Goal: Task Accomplishment & Management: Use online tool/utility

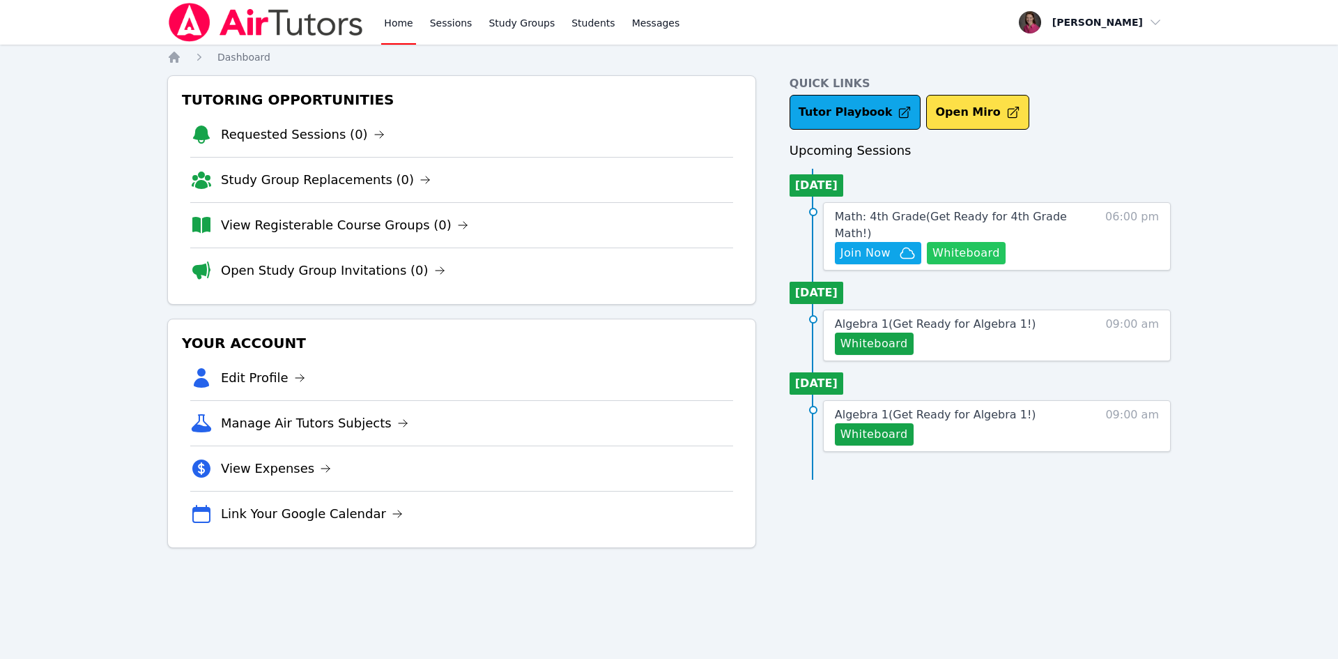
click at [988, 242] on button "Whiteboard" at bounding box center [966, 253] width 79 height 22
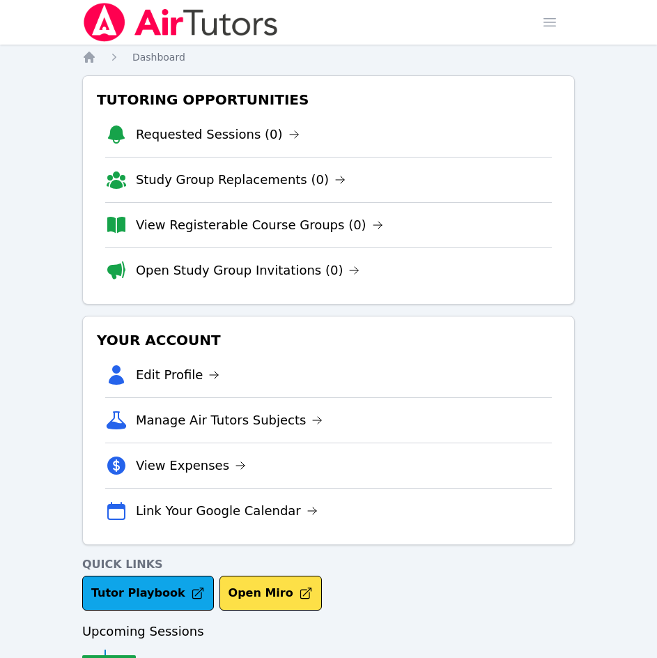
scroll to position [291, 0]
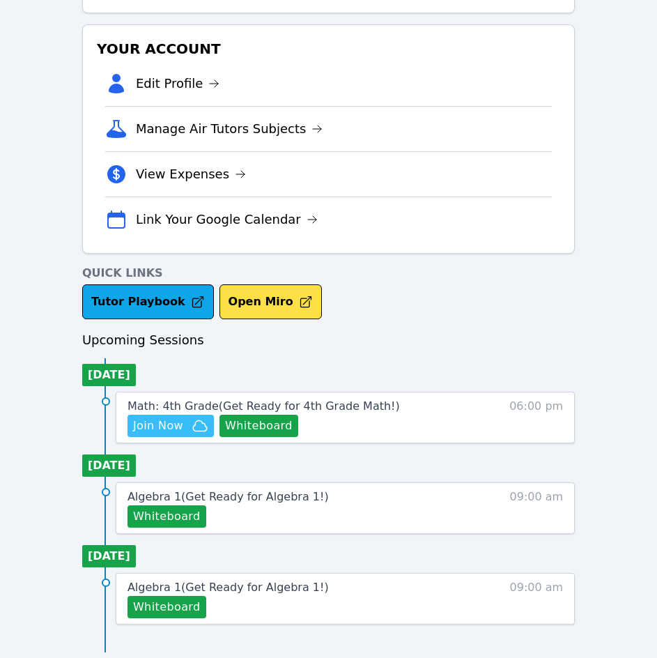
click at [159, 426] on span "Join Now" at bounding box center [158, 425] width 50 height 17
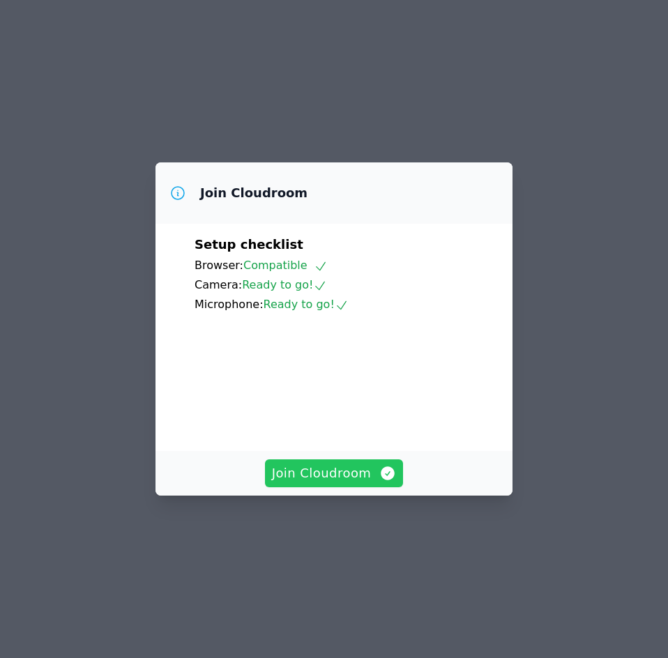
click at [313, 483] on span "Join Cloudroom" at bounding box center [334, 473] width 125 height 20
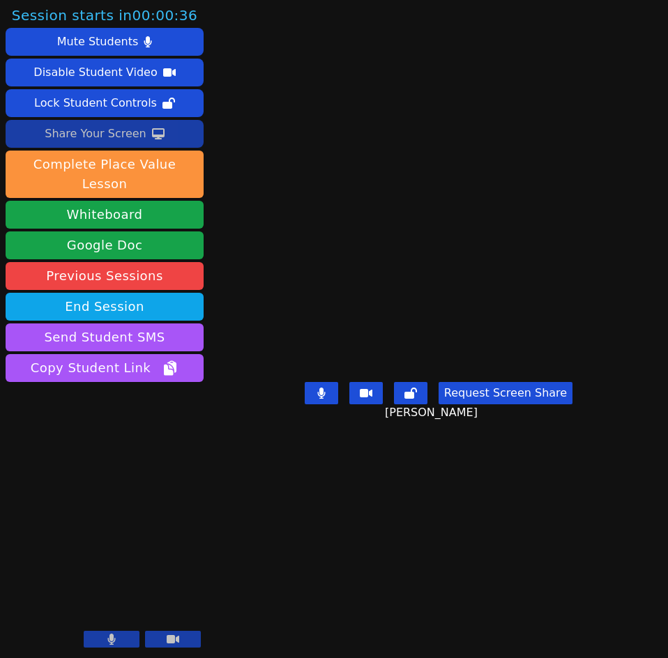
click at [116, 134] on div "Share Your Screen" at bounding box center [96, 134] width 102 height 22
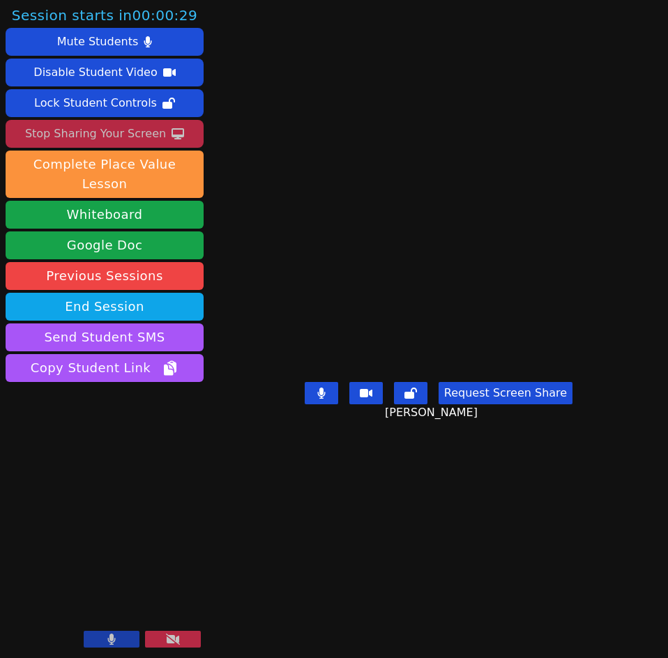
click at [185, 638] on button at bounding box center [173, 639] width 56 height 17
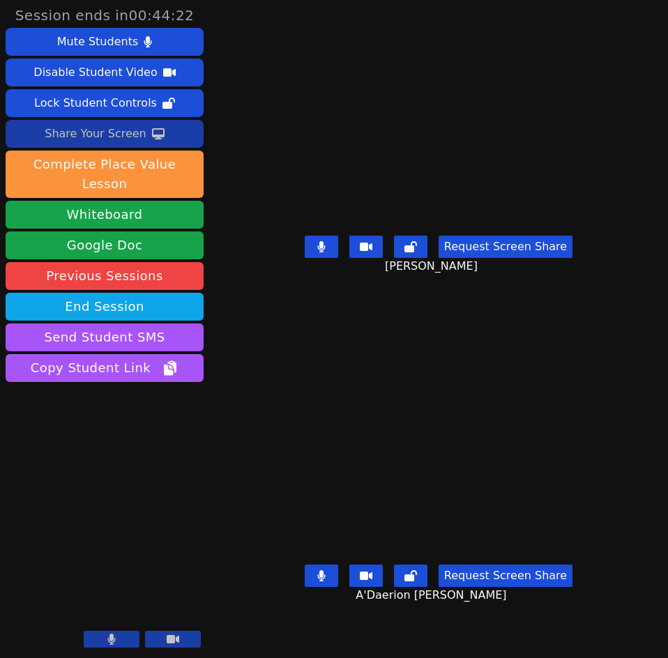
click at [324, 587] on button at bounding box center [321, 576] width 33 height 22
click at [323, 258] on button at bounding box center [321, 247] width 33 height 22
click at [327, 258] on button at bounding box center [321, 247] width 33 height 22
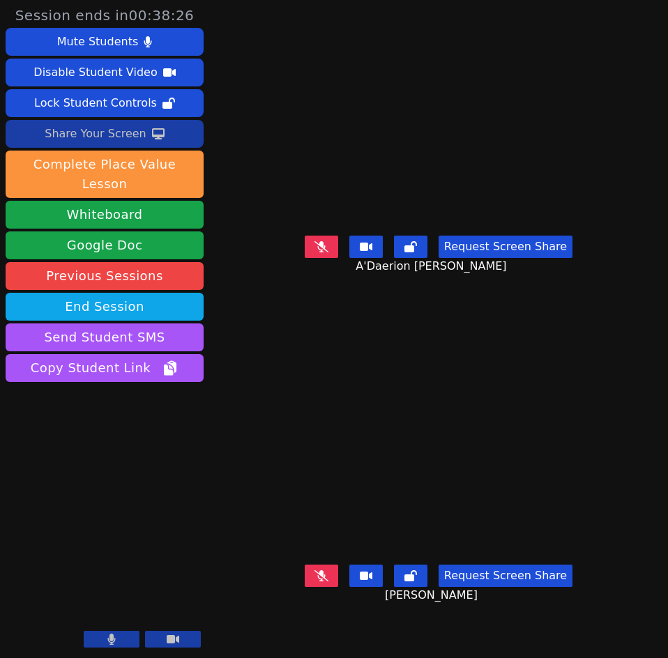
click at [311, 587] on button at bounding box center [321, 576] width 33 height 22
click at [314, 258] on button at bounding box center [321, 247] width 33 height 22
click at [321, 252] on icon at bounding box center [321, 246] width 8 height 11
click at [315, 587] on button at bounding box center [321, 576] width 33 height 22
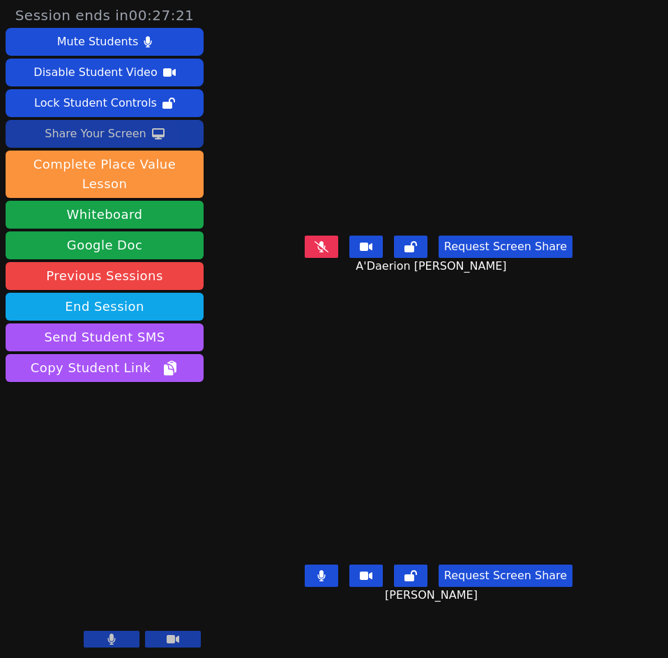
click at [324, 587] on button at bounding box center [321, 576] width 33 height 22
click at [321, 252] on icon at bounding box center [321, 246] width 8 height 11
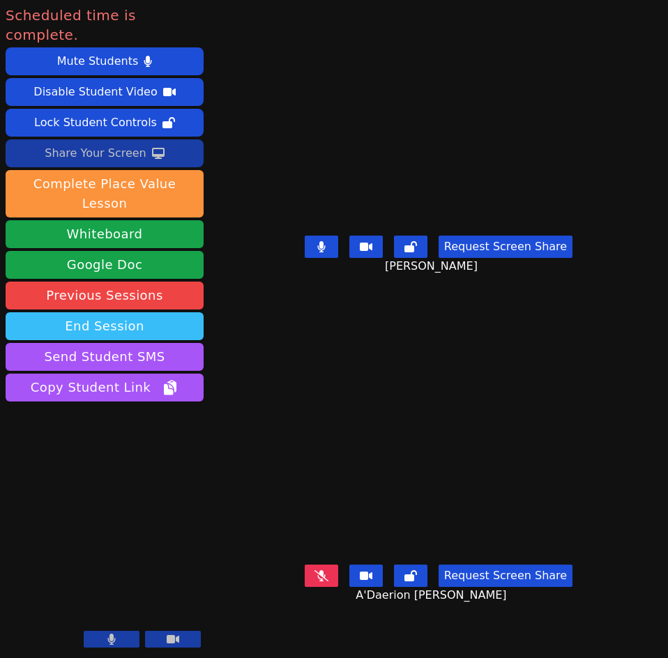
click at [146, 312] on button "End Session" at bounding box center [105, 326] width 198 height 28
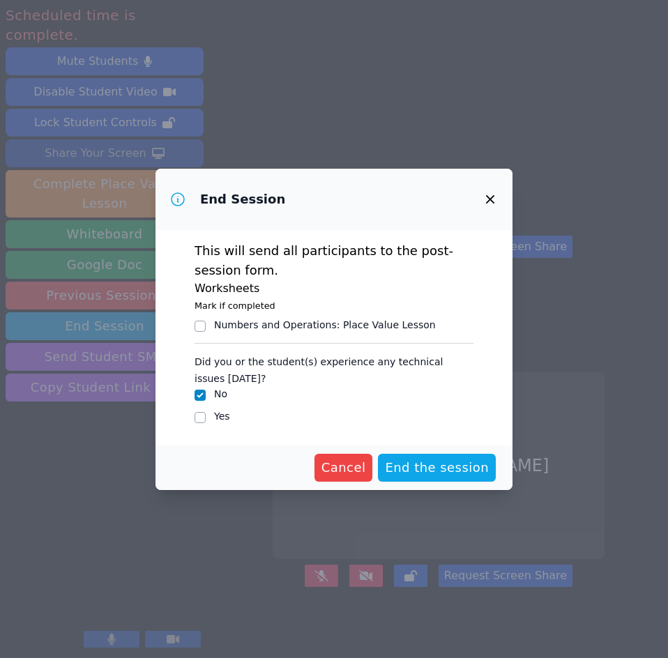
click at [221, 415] on label "Yes" at bounding box center [222, 416] width 16 height 11
click at [206, 415] on input "Yes" at bounding box center [199, 417] width 11 height 11
checkbox input "true"
checkbox input "false"
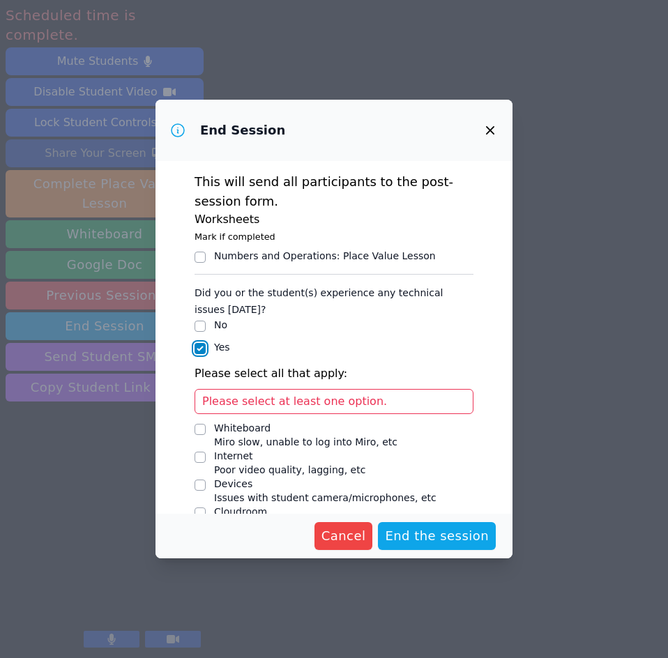
scroll to position [52, 0]
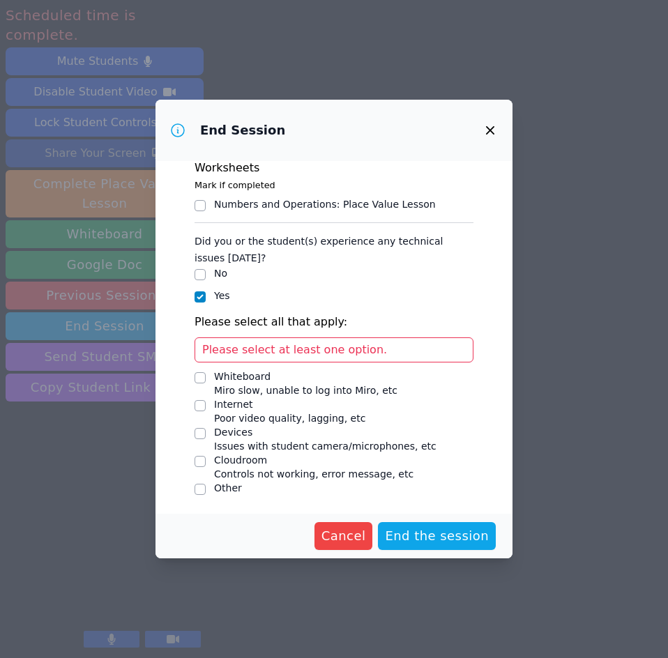
click at [209, 407] on div "Internet Poor video quality, lagging, etc" at bounding box center [333, 411] width 279 height 28
click at [197, 404] on input "Internet Poor video quality, lagging, etc" at bounding box center [199, 405] width 11 height 11
checkbox input "true"
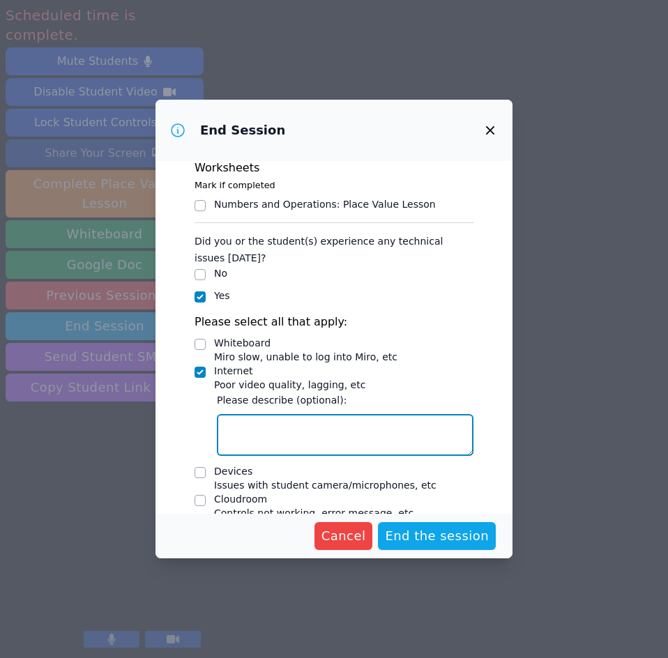
click at [239, 440] on textarea "Internet Poor video quality, lagging, etc" at bounding box center [345, 435] width 256 height 42
type textarea "Students got kicked off internet multiple times. Glitchy connection."
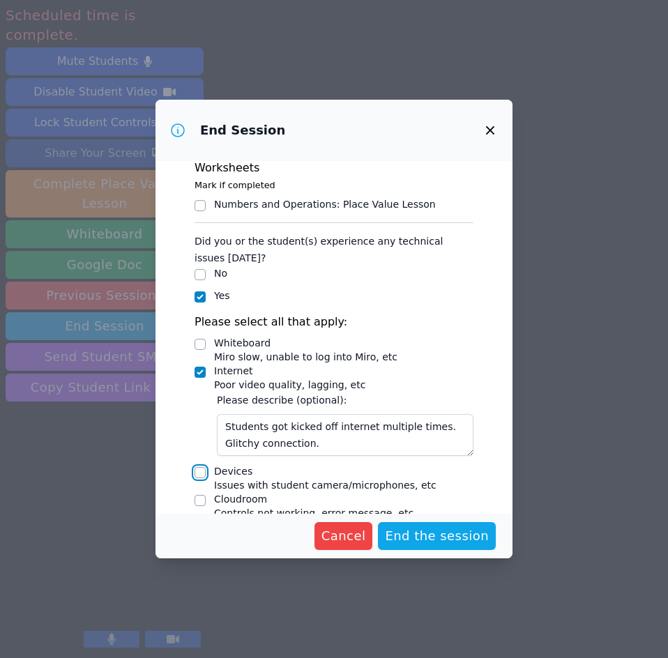
click at [200, 472] on input "Devices Issues with student camera/microphones, etc" at bounding box center [199, 472] width 11 height 11
checkbox input "true"
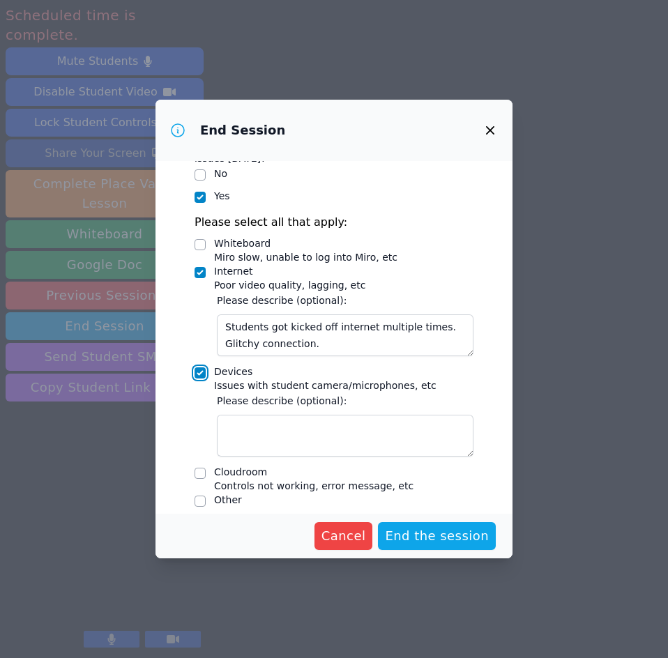
scroll to position [163, 0]
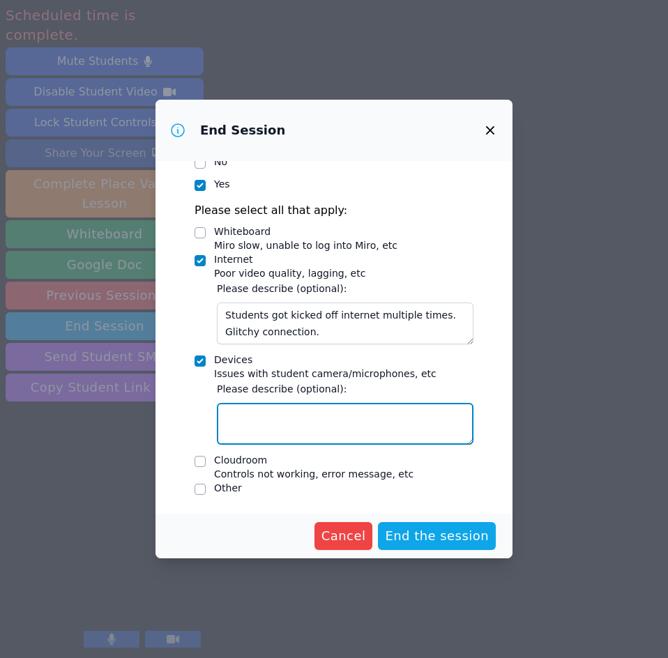
click at [315, 433] on textarea "Devices Issues with student camera/microphones, etc" at bounding box center [345, 424] width 256 height 42
type textarea "a"
type textarea "A'Daerion's mic did not work. When I unmuted A'Daerion it was just sta"
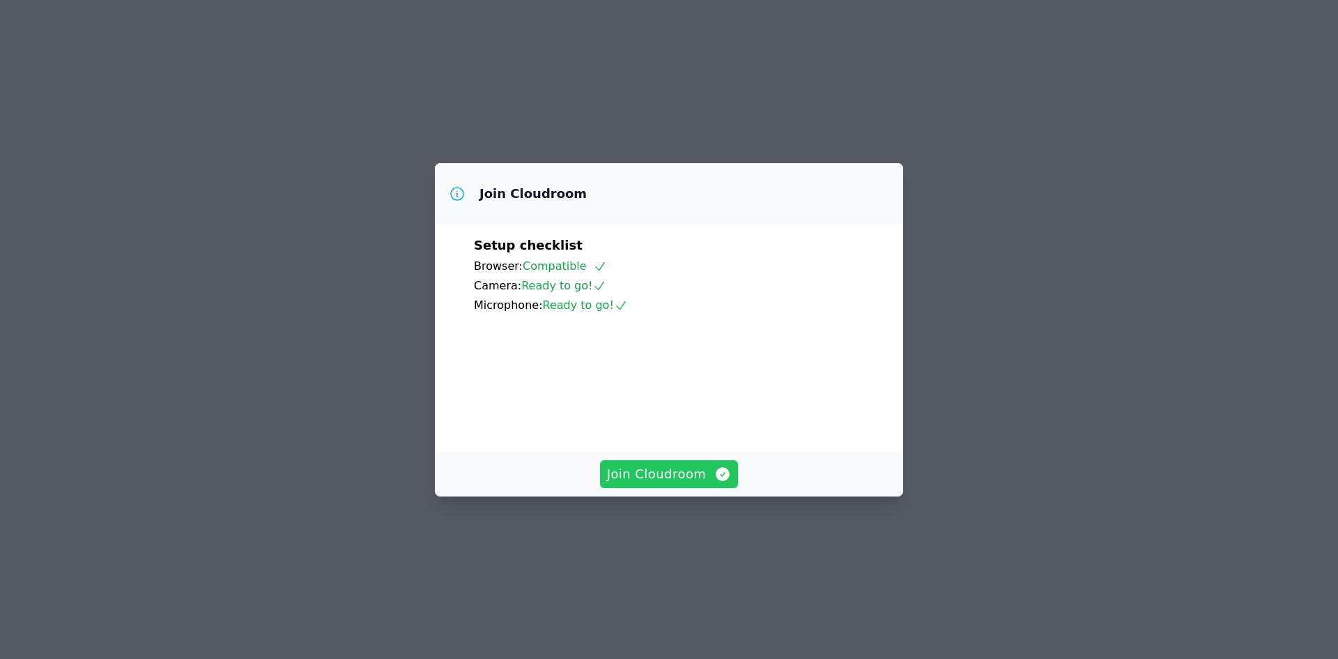
click at [651, 478] on div "Join Cloudroom Setup checklist Browser: Compatible Camera: Ready to go! Microph…" at bounding box center [669, 329] width 468 height 333
click at [637, 484] on span "Join Cloudroom" at bounding box center [669, 474] width 125 height 20
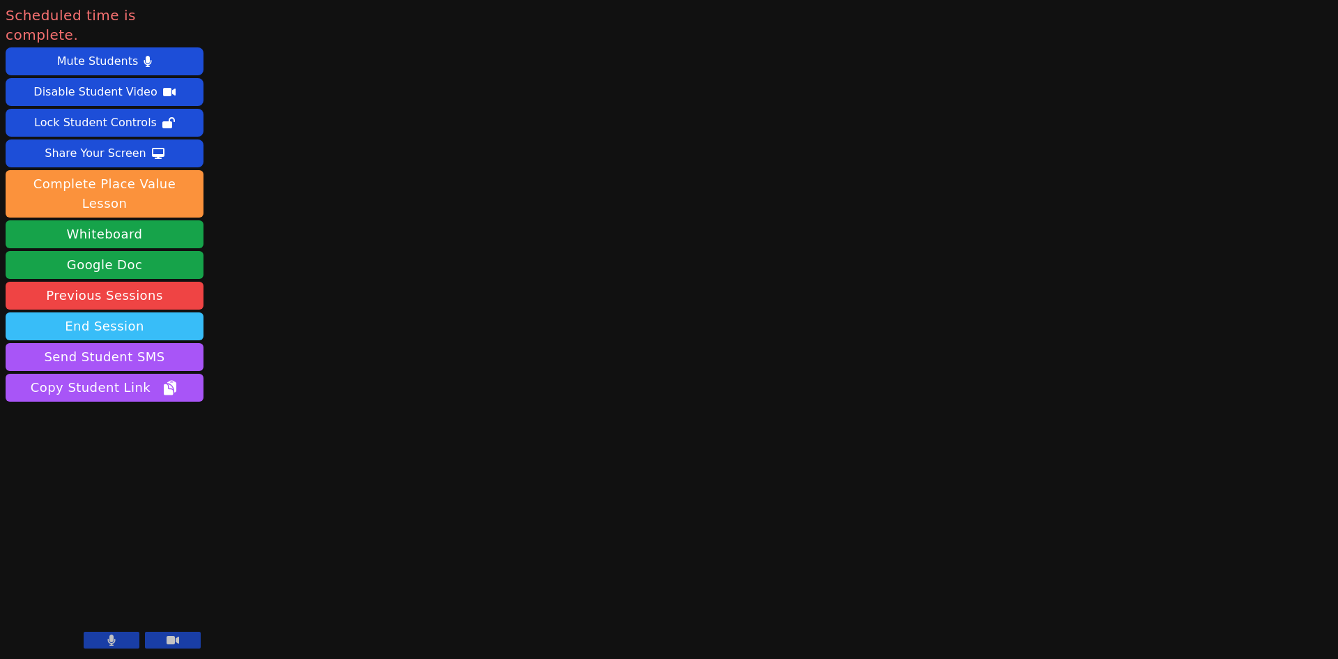
click at [109, 312] on button "End Session" at bounding box center [105, 326] width 198 height 28
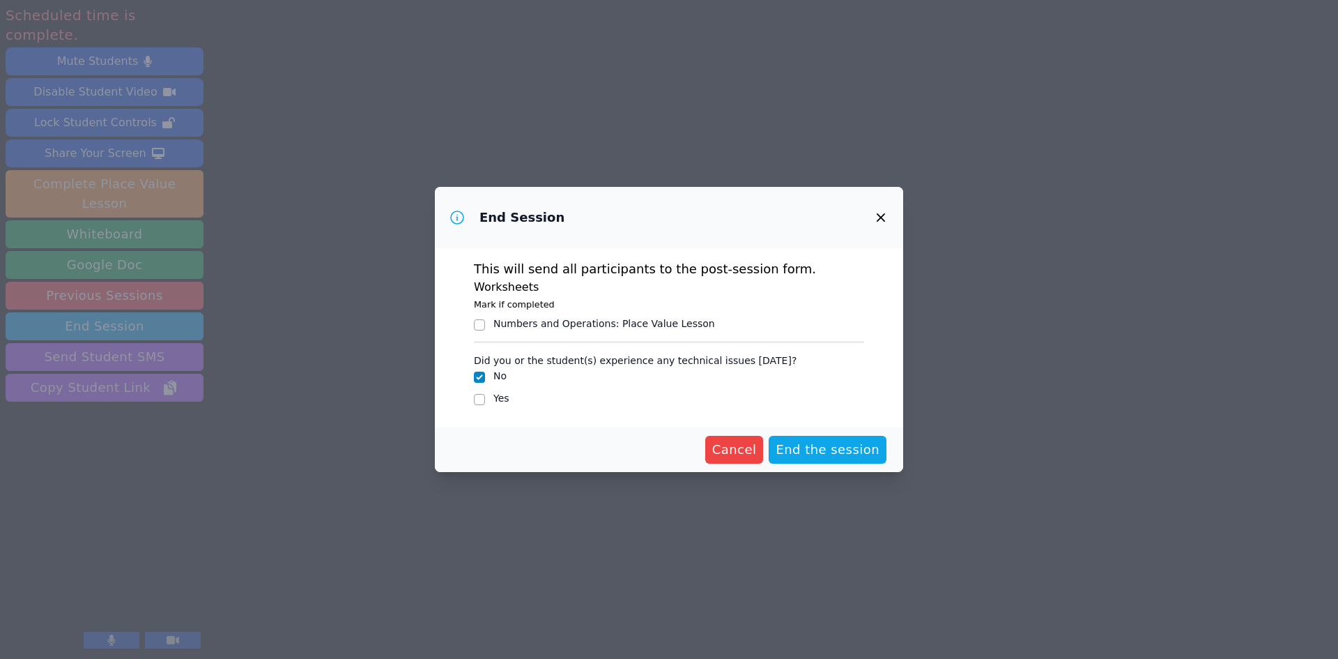
click at [470, 397] on div "This will send all participants to the post-session form. Worksheets Mark if co…" at bounding box center [669, 337] width 468 height 179
click at [480, 405] on div at bounding box center [479, 399] width 11 height 17
click at [482, 402] on input "Yes" at bounding box center [479, 399] width 11 height 11
checkbox input "true"
checkbox input "false"
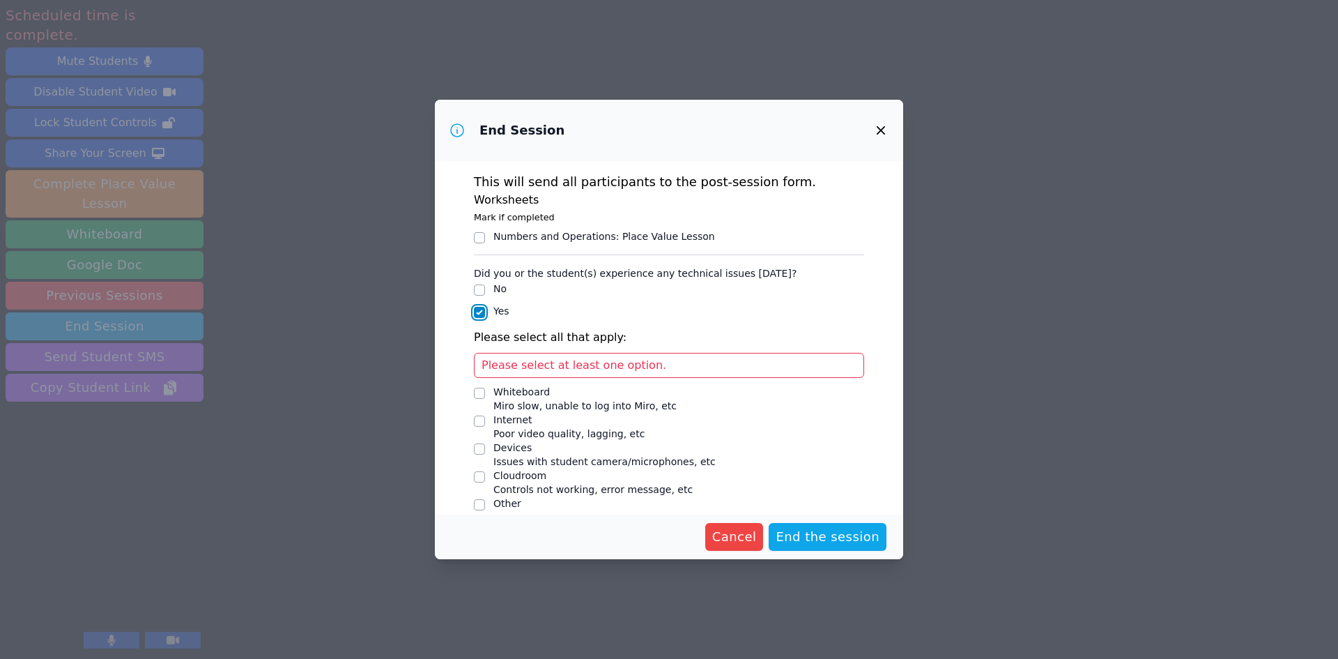
scroll to position [15, 0]
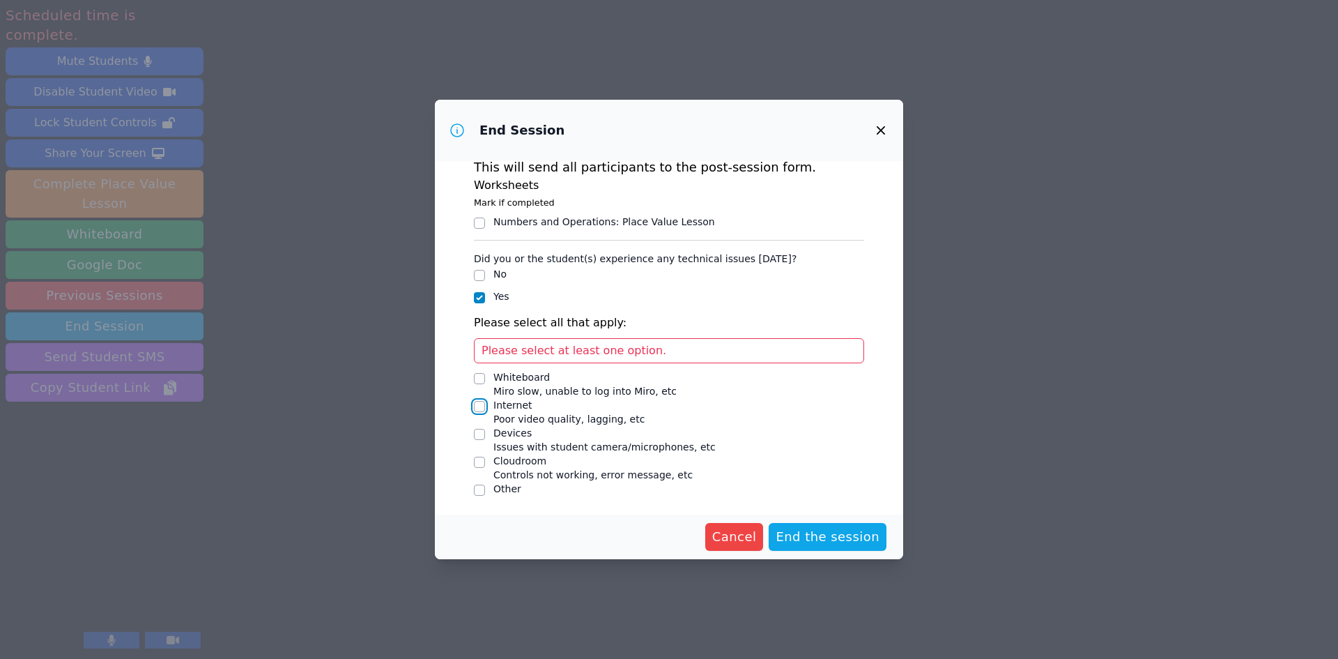
click at [476, 406] on input "Internet Poor video quality, lagging, etc" at bounding box center [479, 406] width 11 height 11
checkbox input "true"
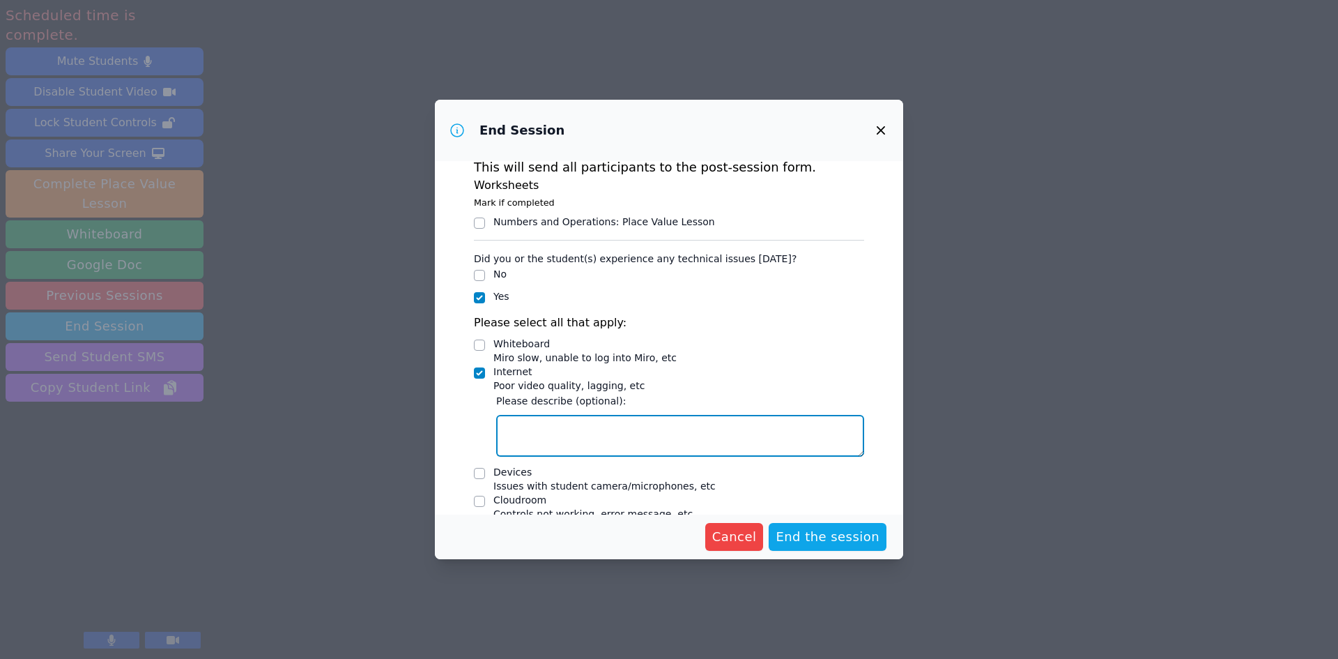
click at [516, 431] on textarea "Internet Poor video quality, lagging, etc" at bounding box center [680, 436] width 368 height 42
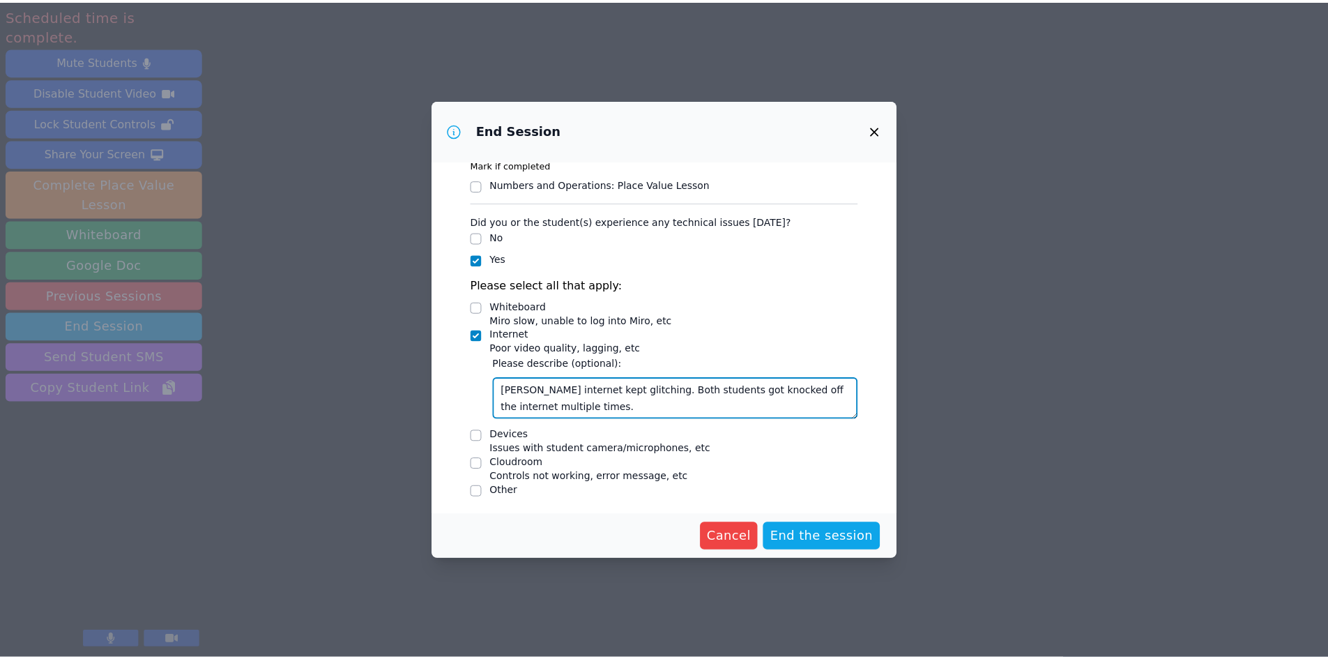
scroll to position [54, 0]
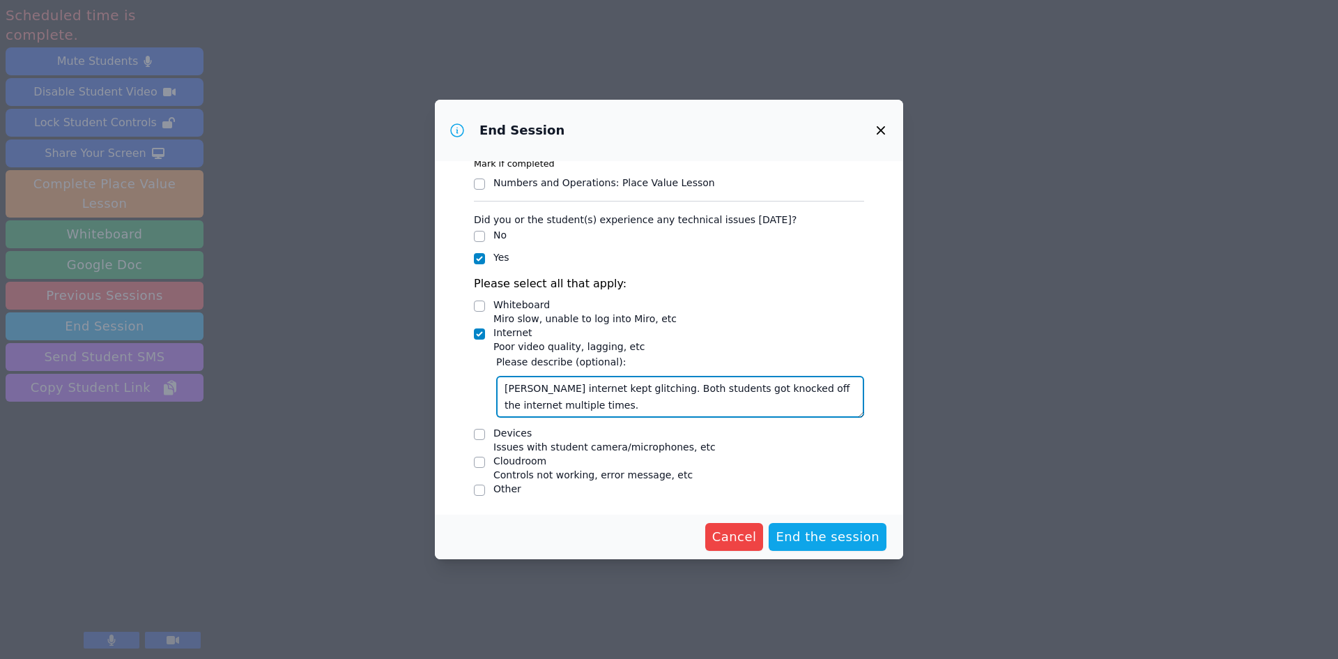
type textarea "Kendall's internet kept glitching. Both students got knocked off the internet m…"
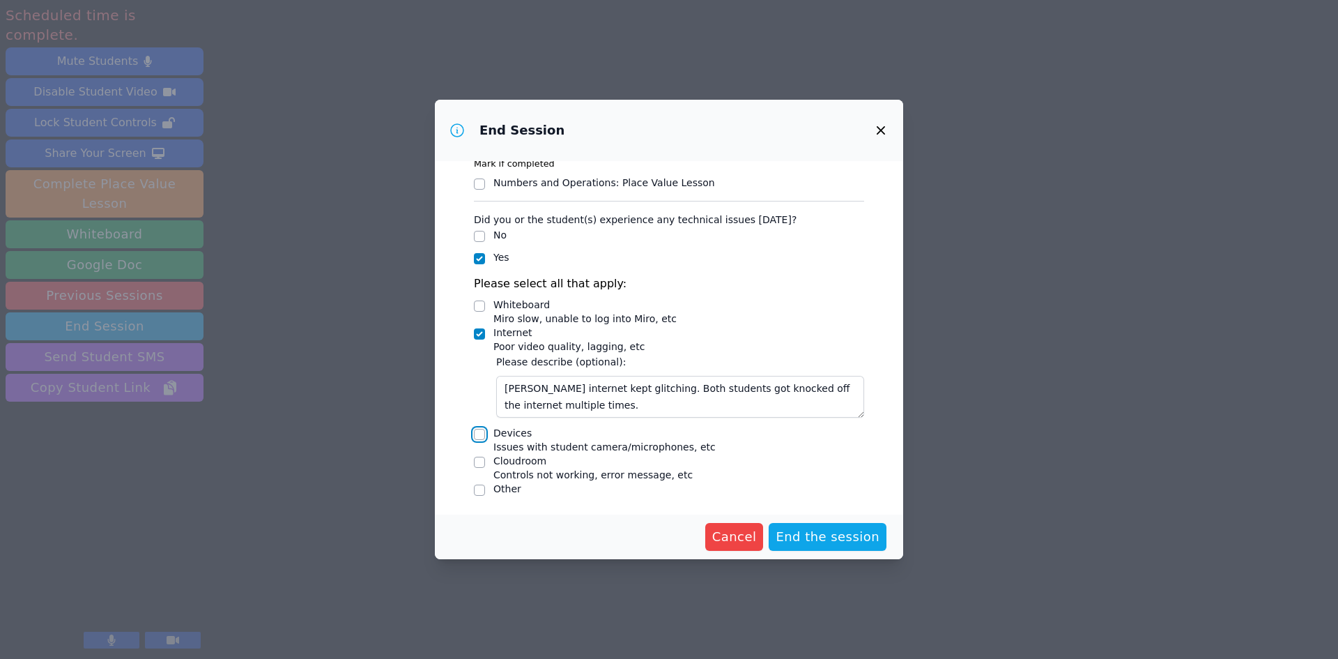
click at [475, 433] on input "Devices Issues with student camera/microphones, etc" at bounding box center [479, 434] width 11 height 11
checkbox input "true"
click at [512, 489] on textarea "Devices Issues with student camera/microphones, etc" at bounding box center [680, 497] width 368 height 42
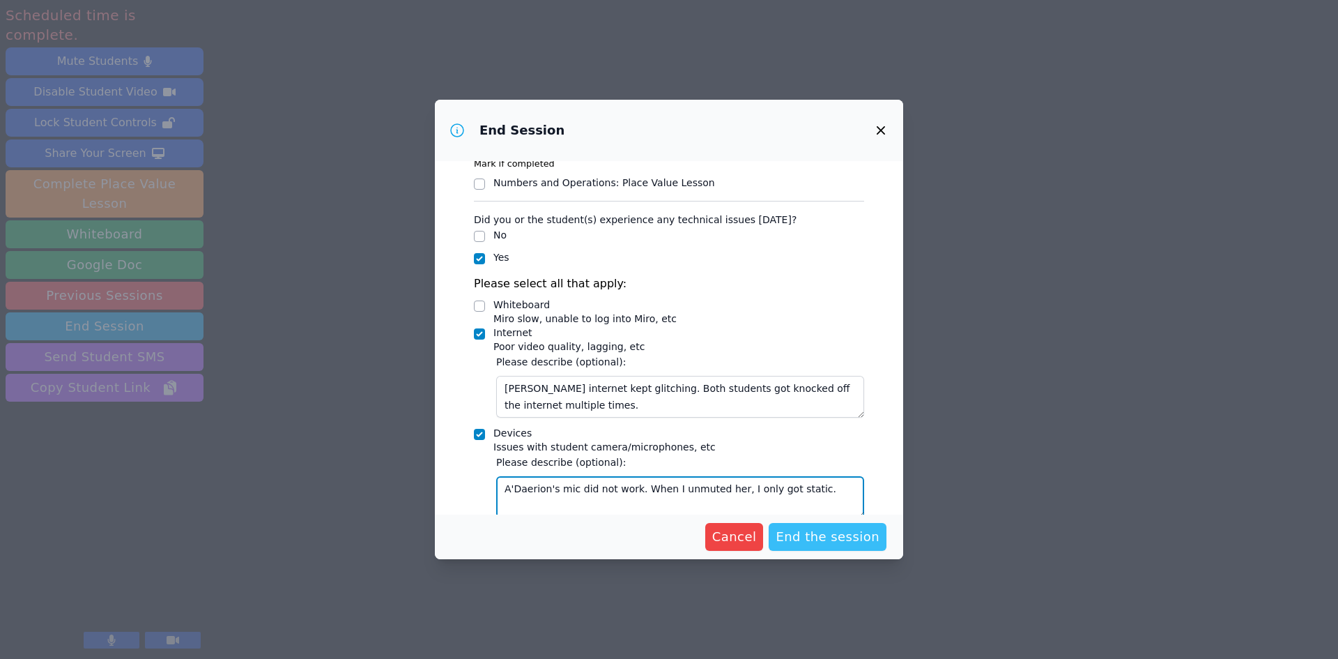
type textarea "A'Daerion's mic did not work. When I unmuted her, I only got static."
click at [838, 541] on span "End the session" at bounding box center [828, 537] width 104 height 20
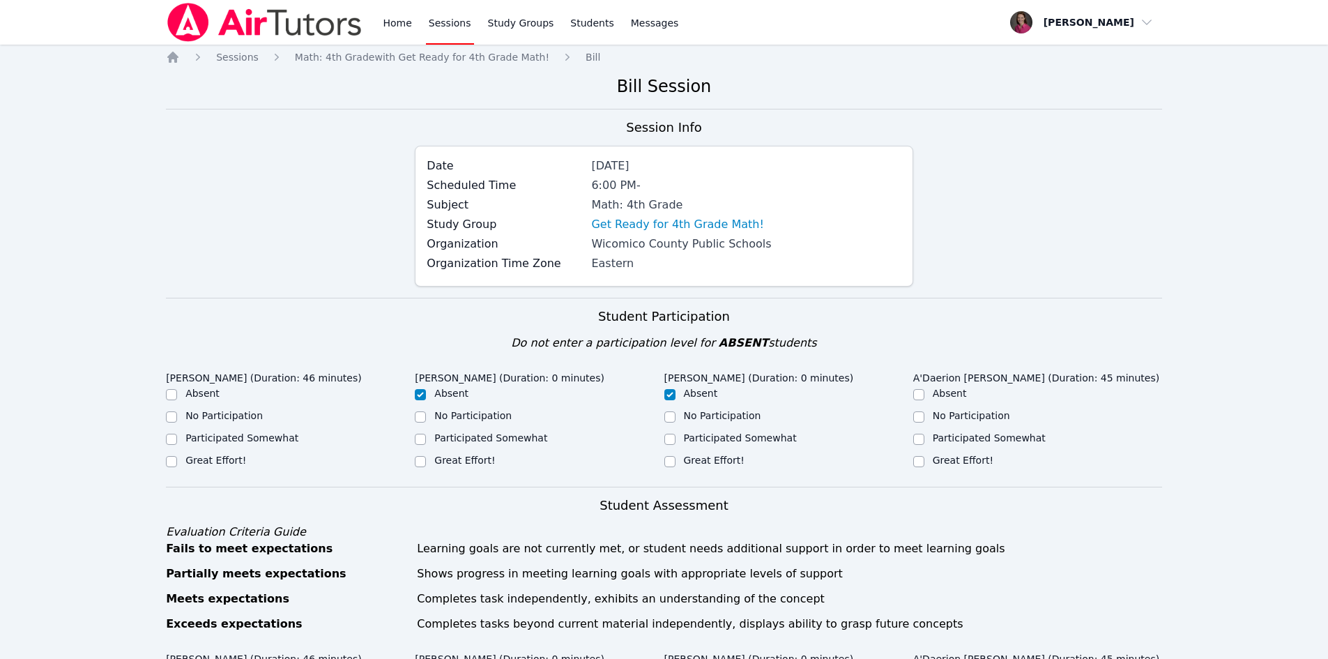
click at [924, 463] on div "Great Effort!" at bounding box center [1037, 461] width 249 height 17
click at [921, 460] on input "Great Effort!" at bounding box center [918, 461] width 11 height 11
checkbox input "true"
click at [266, 438] on label "Participated Somewhat" at bounding box center [241, 437] width 113 height 11
click at [177, 438] on input "Participated Somewhat" at bounding box center [171, 439] width 11 height 11
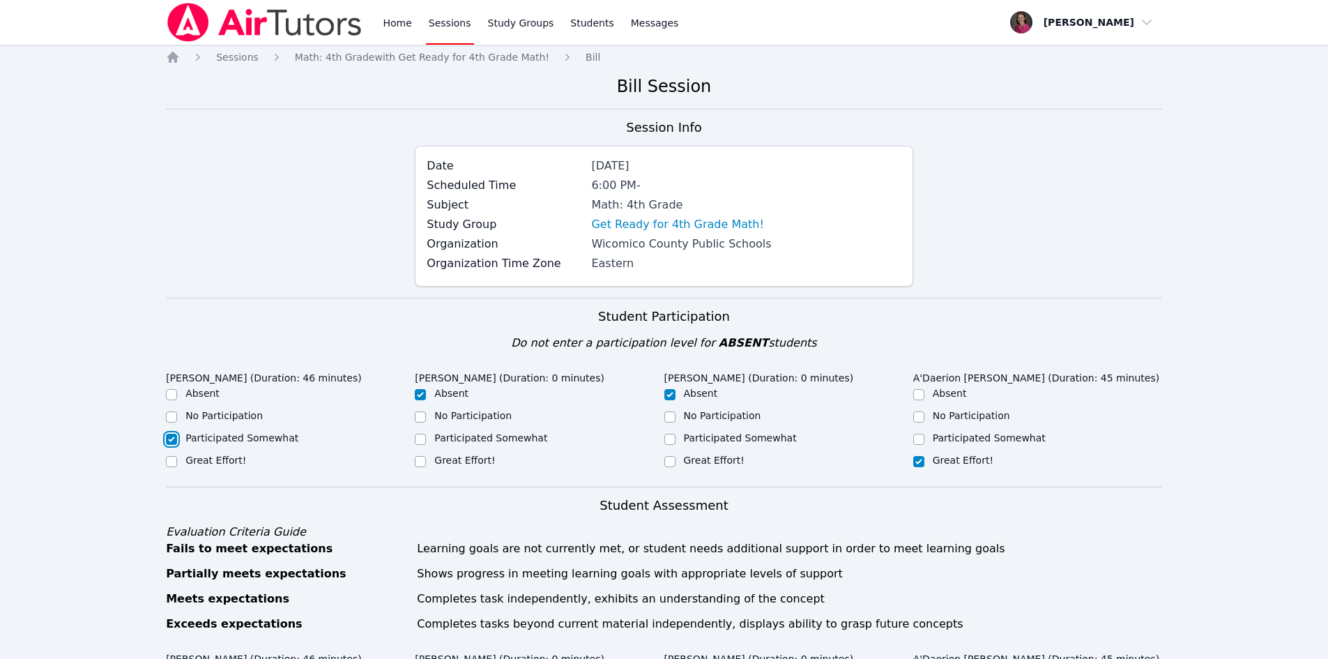
checkbox input "true"
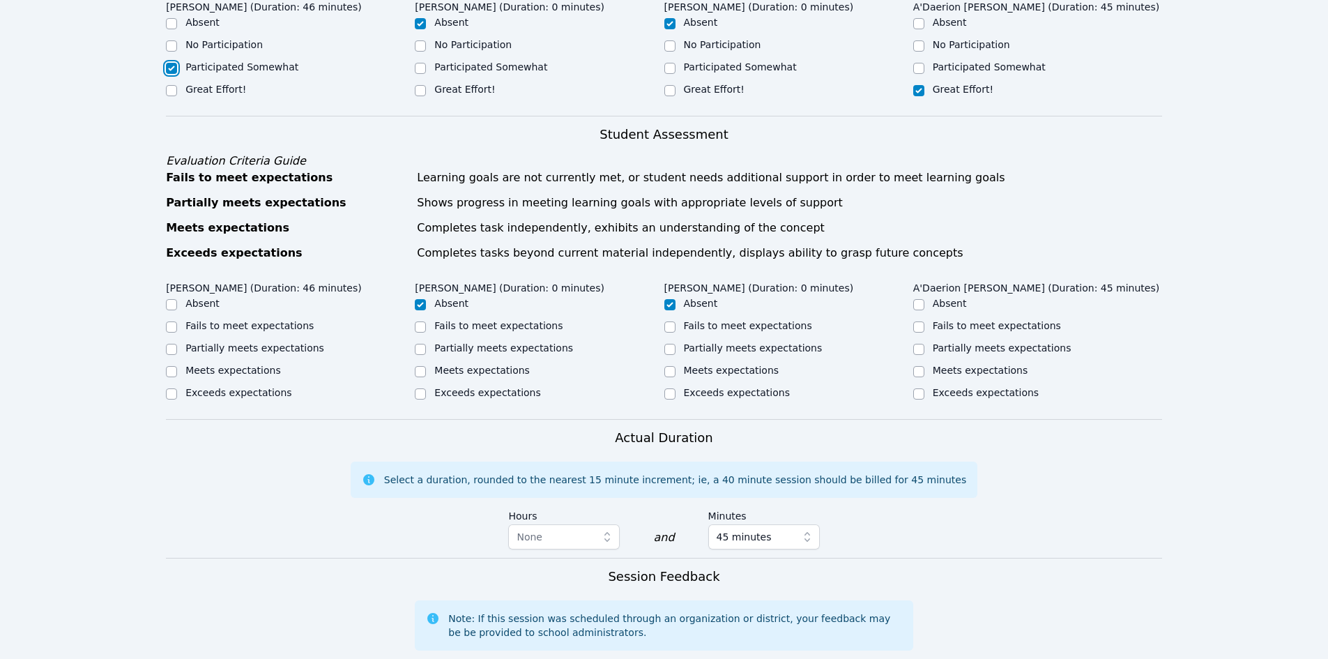
scroll to position [369, 0]
click at [224, 372] on label "Meets expectations" at bounding box center [232, 371] width 95 height 11
click at [177, 372] on input "Meets expectations" at bounding box center [171, 372] width 11 height 11
checkbox input "true"
click at [959, 372] on label "Meets expectations" at bounding box center [980, 371] width 95 height 11
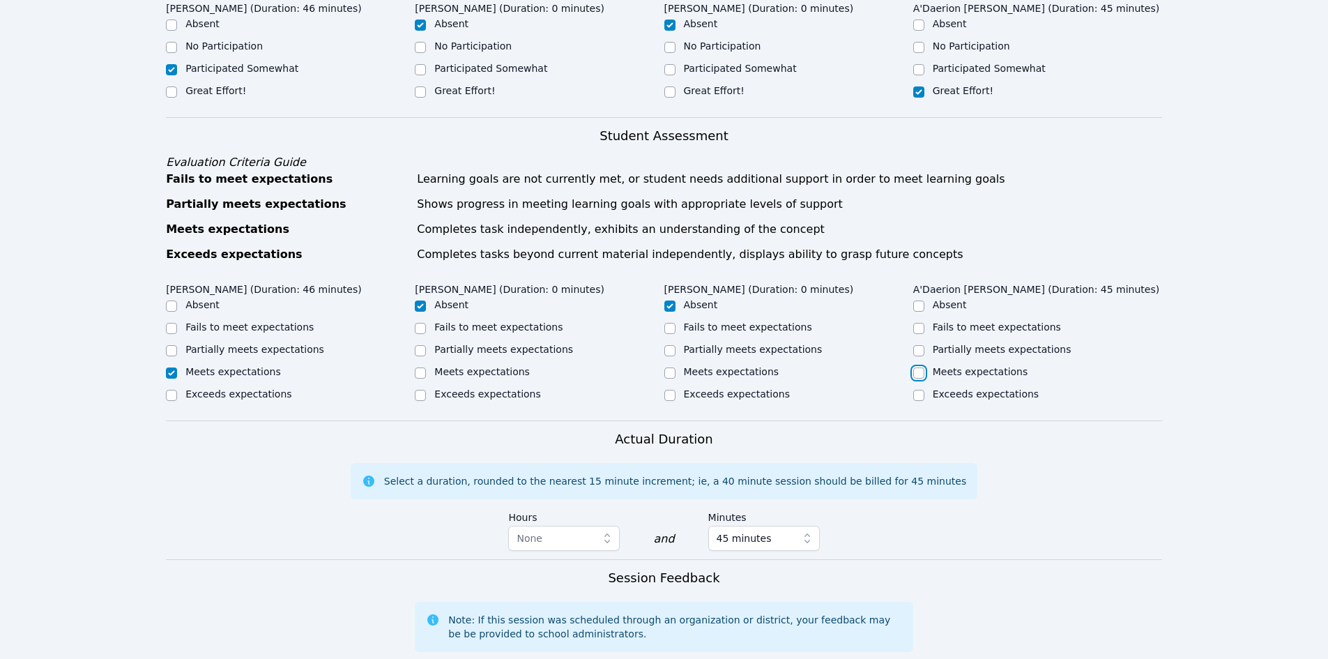
click at [924, 372] on input "Meets expectations" at bounding box center [918, 372] width 11 height 11
checkbox input "true"
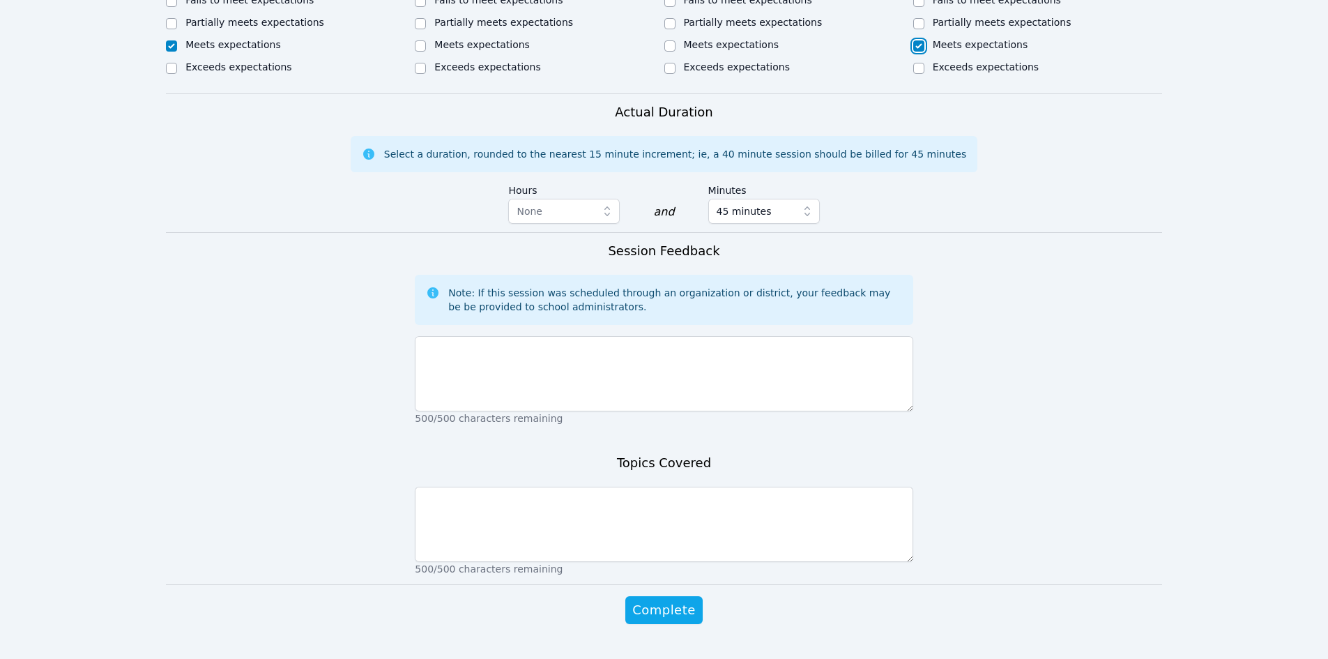
scroll to position [728, 0]
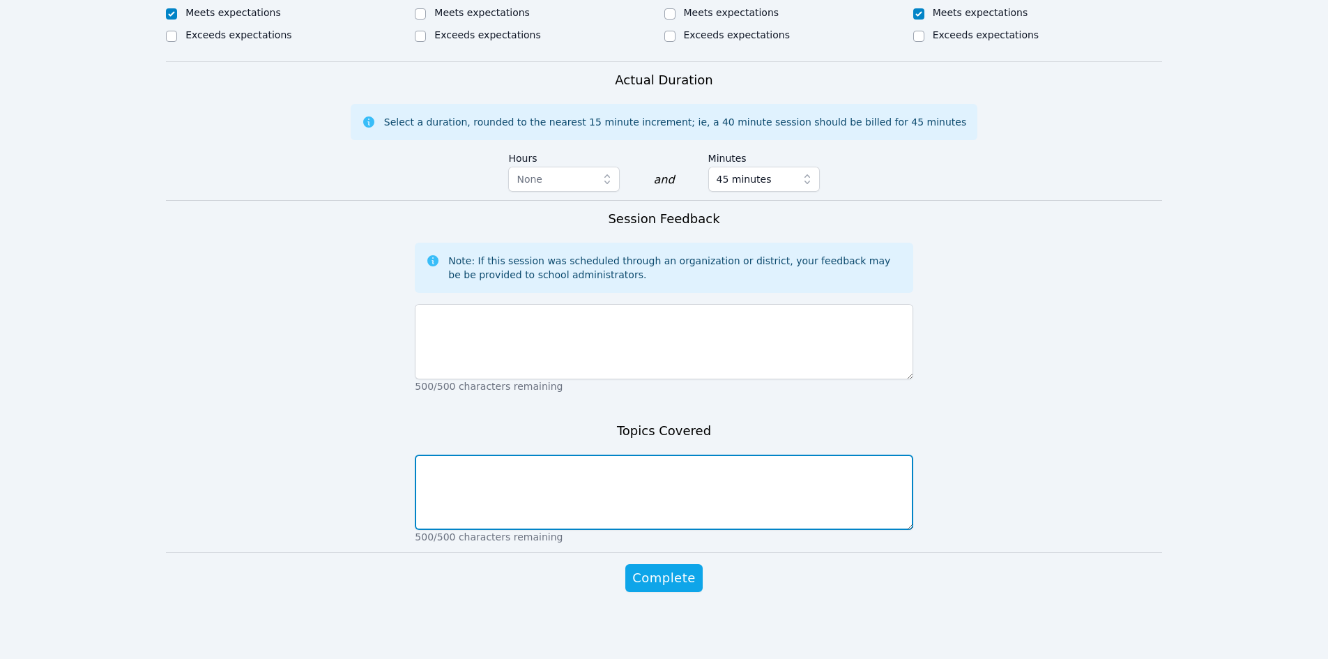
click at [706, 485] on textarea at bounding box center [664, 491] width 498 height 75
type textarea "Equivalent fractions."
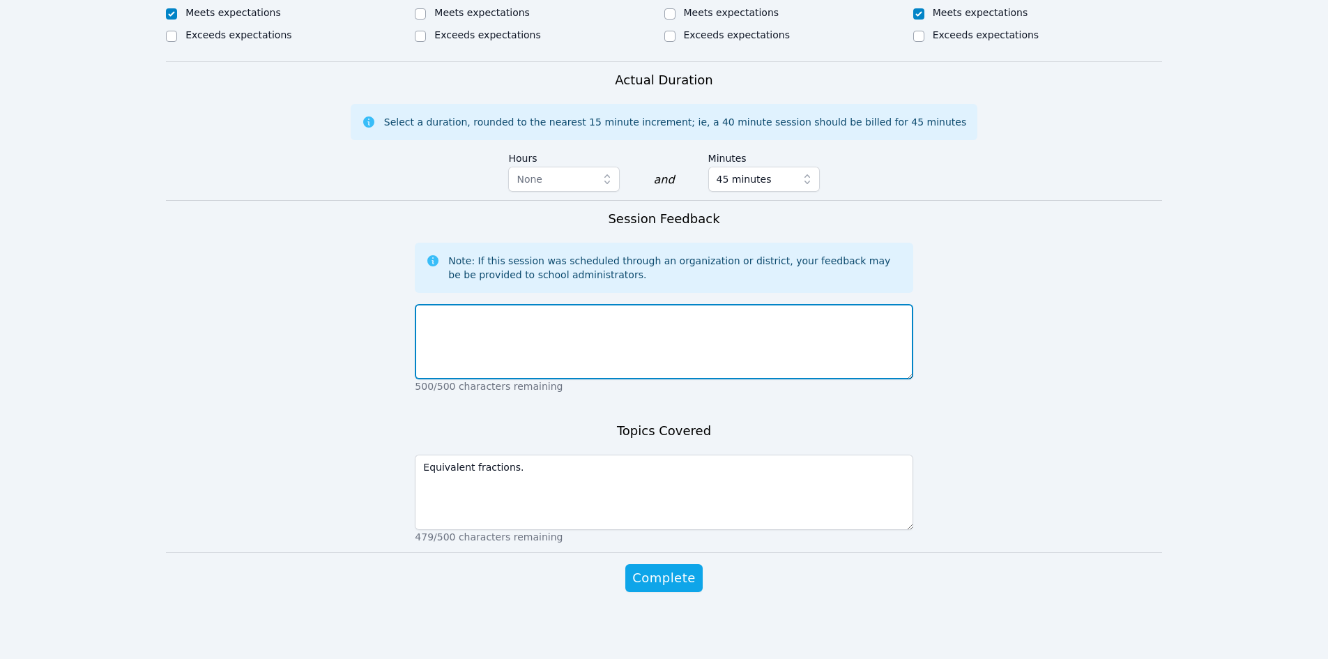
click at [698, 337] on textarea at bounding box center [664, 341] width 498 height 75
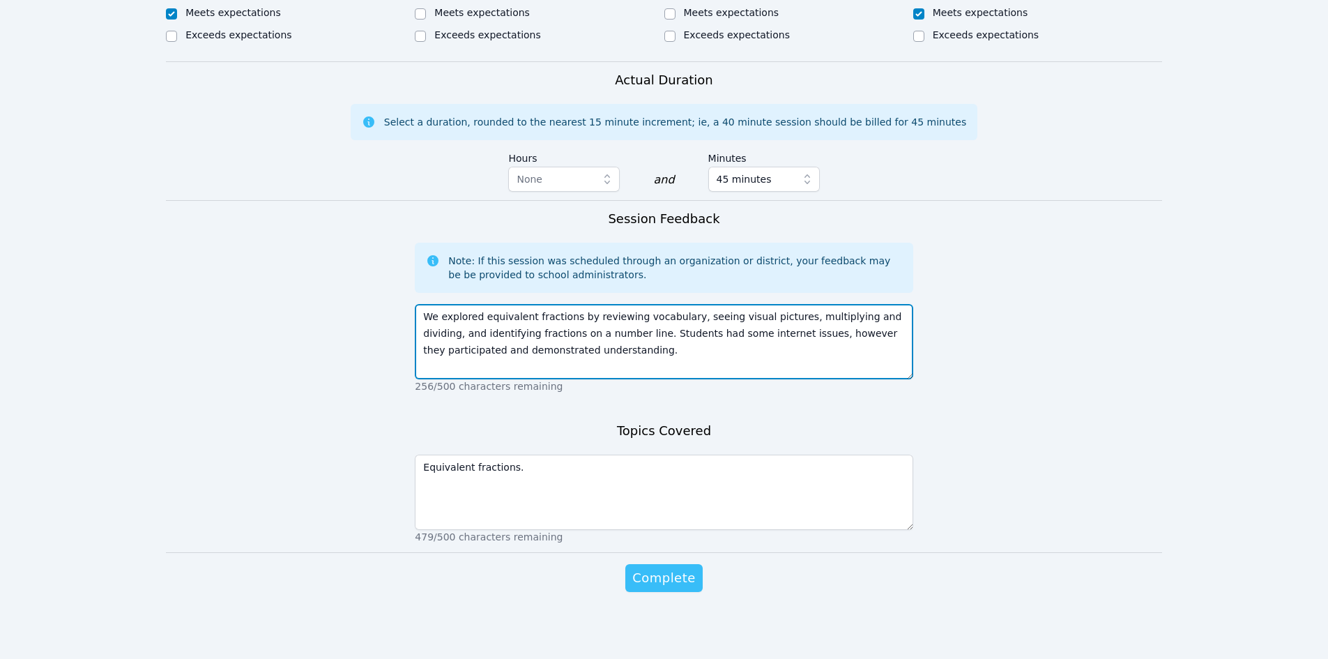
type textarea "We explored equivalent fractions by reviewing vocabulary, seeing visual picture…"
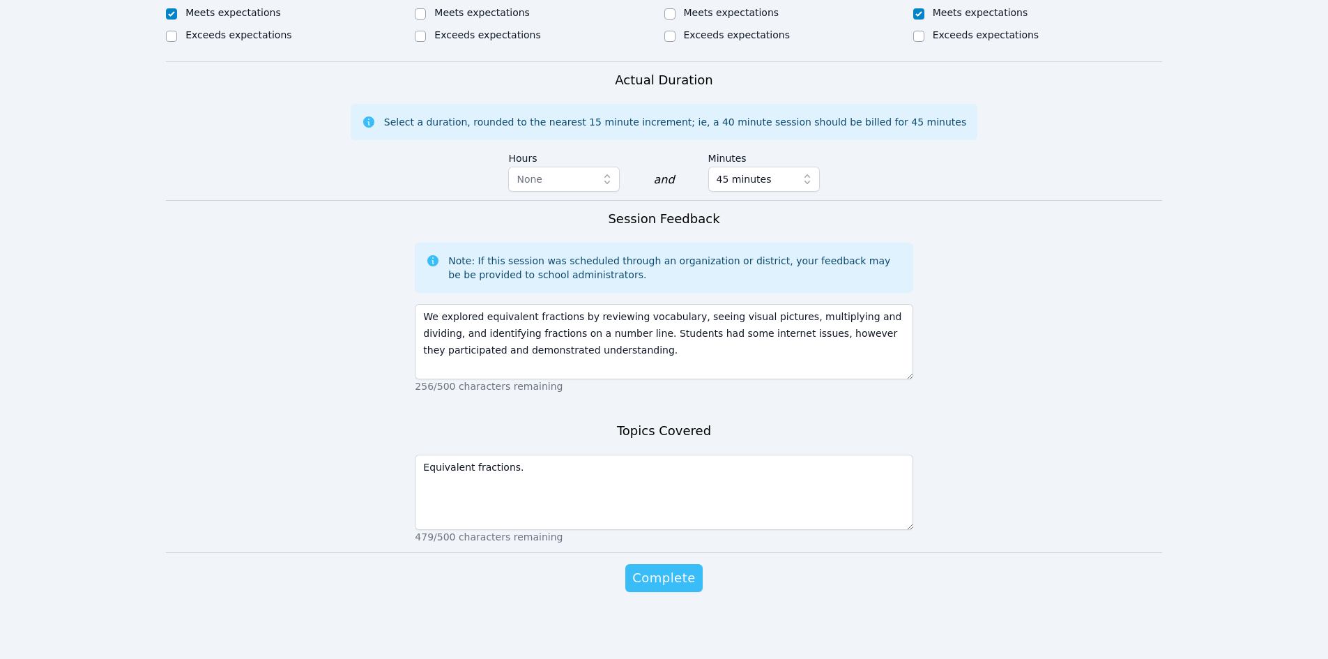
click at [652, 574] on span "Complete" at bounding box center [663, 578] width 63 height 20
